Goal: Contribute content: Add original content to the website for others to see

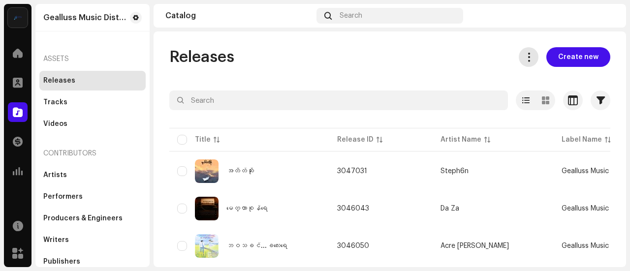
click at [518, 54] on button at bounding box center [528, 57] width 20 height 20
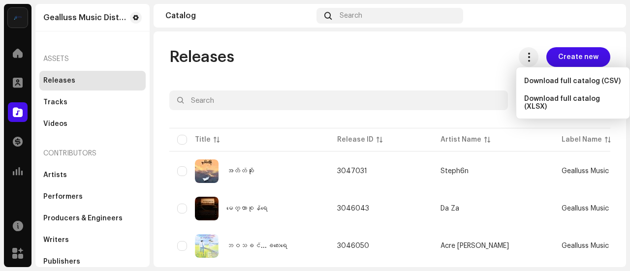
click at [471, 55] on div "Releases Create new" at bounding box center [389, 57] width 441 height 20
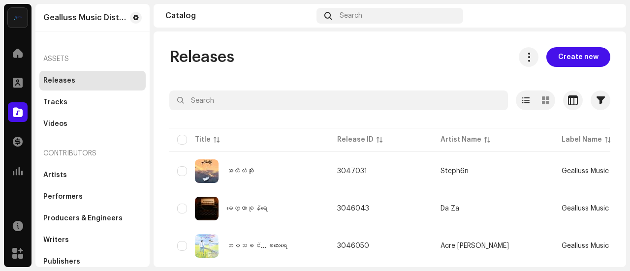
click at [568, 60] on span "Create new" at bounding box center [578, 57] width 40 height 20
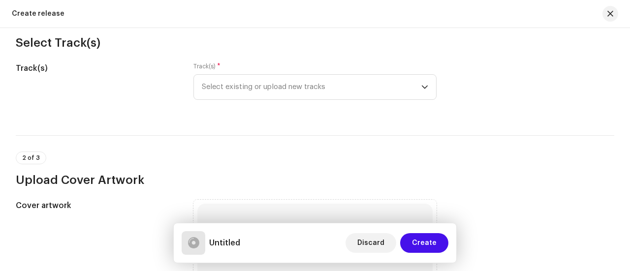
scroll to position [115, 0]
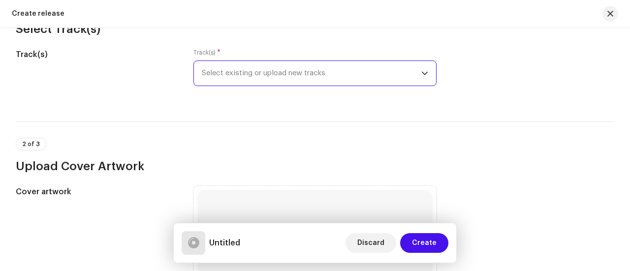
click at [267, 73] on span "Select existing or upload new tracks" at bounding box center [311, 73] width 219 height 25
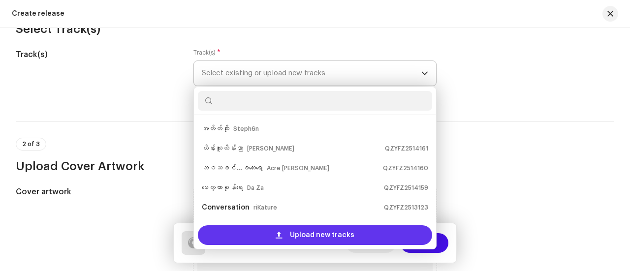
scroll to position [16, 0]
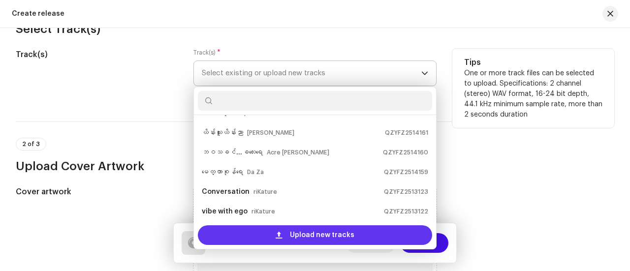
click at [270, 233] on div "Upload new tracks" at bounding box center [315, 235] width 234 height 20
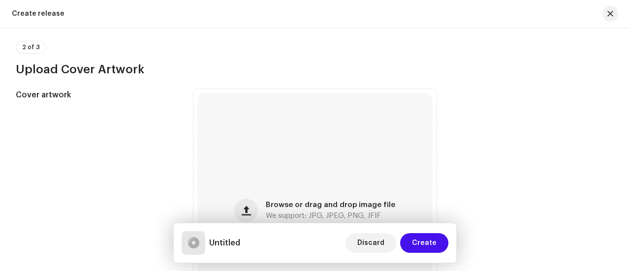
scroll to position [287, 0]
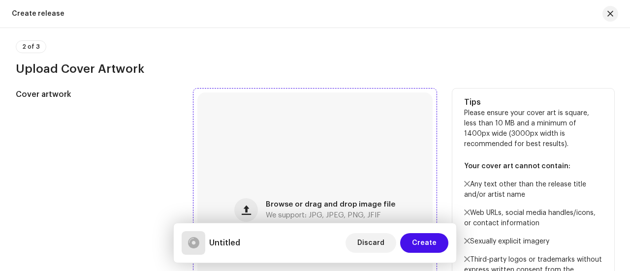
click at [343, 181] on div "Browse or drag and drop image file We support: JPG, JPEG, PNG, JFIF" at bounding box center [314, 209] width 235 height 235
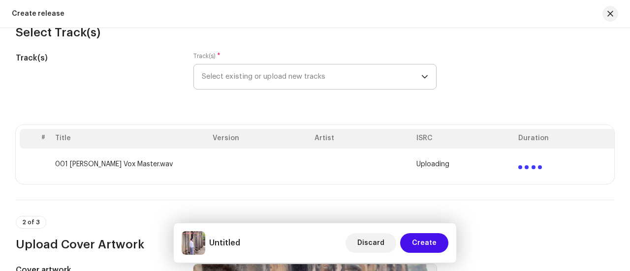
scroll to position [103, 0]
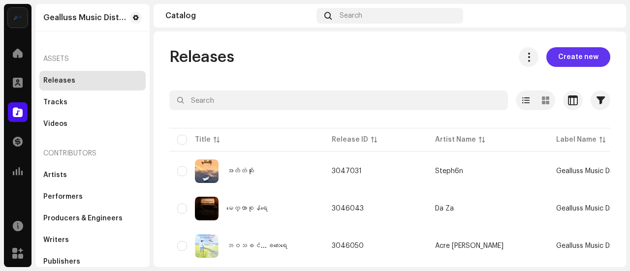
click at [586, 60] on span "Create new" at bounding box center [578, 57] width 40 height 20
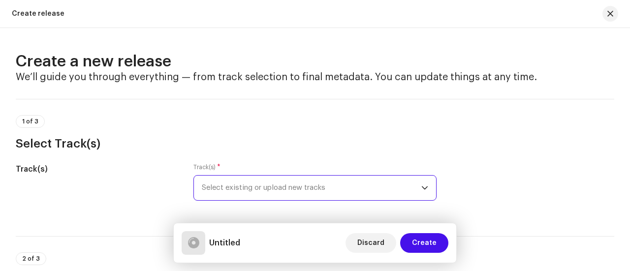
click at [298, 183] on span "Select existing or upload new tracks" at bounding box center [311, 188] width 219 height 25
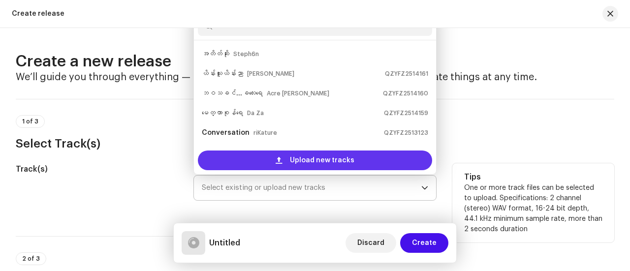
click at [293, 164] on span "Upload new tracks" at bounding box center [322, 160] width 64 height 20
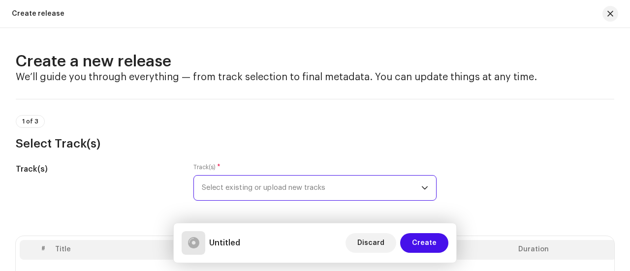
click at [345, 165] on div "Track(s) * Select existing or upload new tracks" at bounding box center [314, 181] width 243 height 37
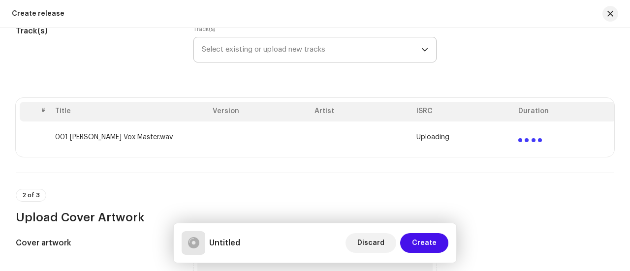
scroll to position [145, 0]
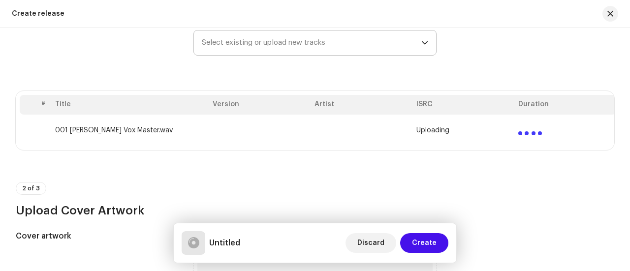
click at [433, 130] on span "Uploading" at bounding box center [432, 130] width 33 height 8
click at [371, 146] on div "# Title Version Artist ISRC Duration 001 Kaung Chin Mingalar Vox Master.wav Upl…" at bounding box center [315, 120] width 598 height 59
